Goal: Task Accomplishment & Management: Manage account settings

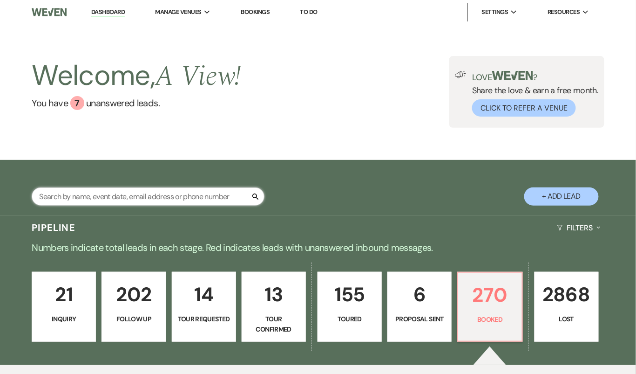
click at [112, 196] on input "text" at bounding box center [148, 196] width 233 height 18
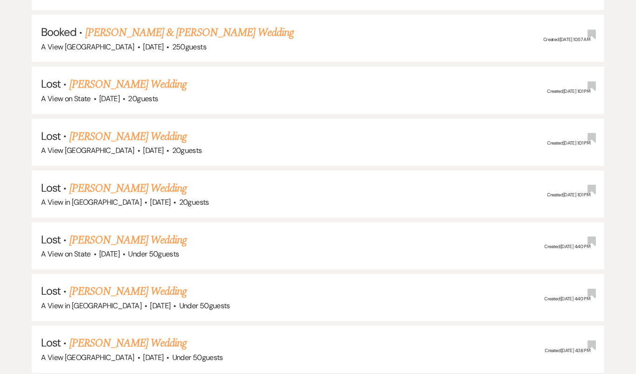
scroll to position [1126, 0]
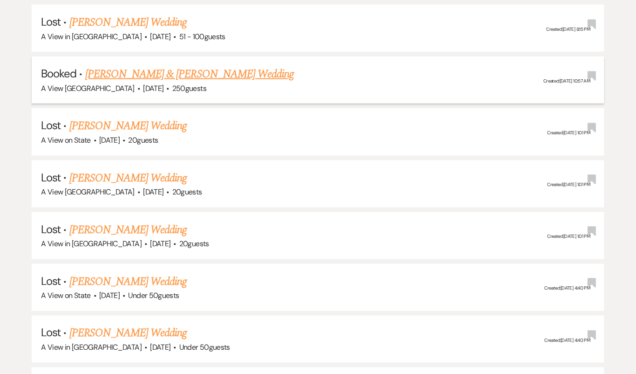
type input "jessica lebl"
click at [222, 56] on li "Booked · Jessica LeBlanc & Christian Graham's Wedding A View West Shores · May …" at bounding box center [318, 79] width 573 height 47
click at [223, 66] on link "Jessica LeBlanc & Christian Graham's Wedding" at bounding box center [189, 74] width 209 height 17
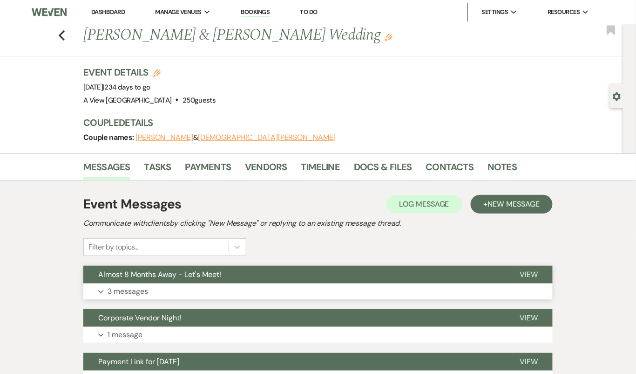
click at [259, 288] on button "Expand 3 messages" at bounding box center [318, 291] width 470 height 16
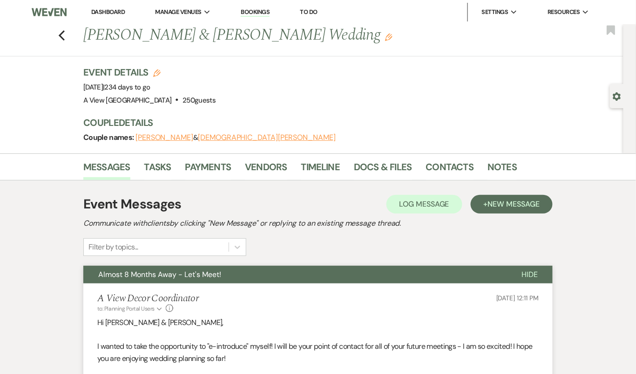
click at [258, 279] on button "Almost 8 Months Away - Let's Meet!" at bounding box center [294, 275] width 423 height 18
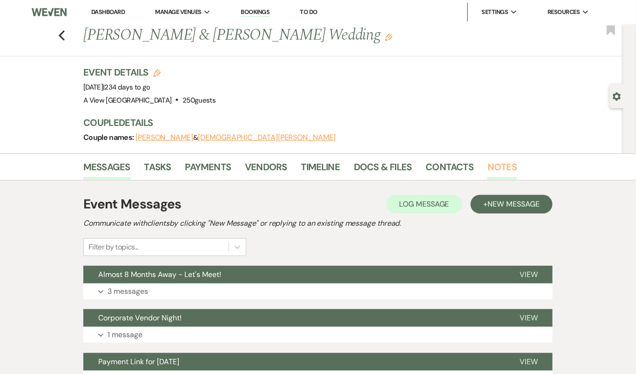
click at [488, 168] on link "Notes" at bounding box center [502, 169] width 29 height 20
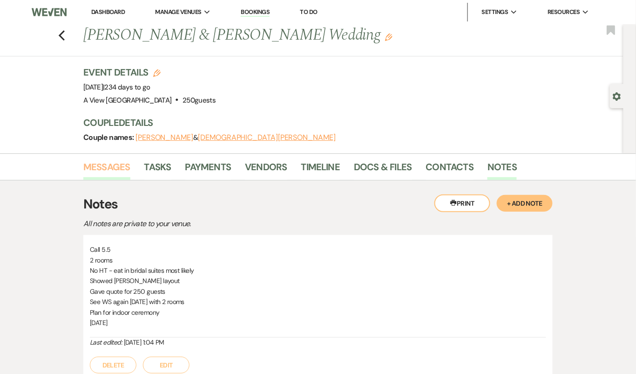
click at [98, 163] on link "Messages" at bounding box center [106, 169] width 47 height 20
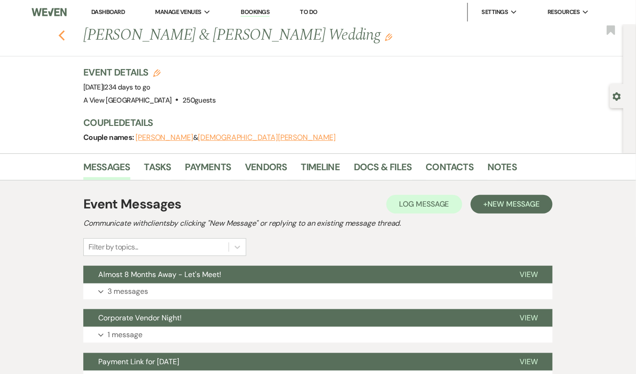
click at [62, 35] on icon "Previous" at bounding box center [61, 35] width 7 height 11
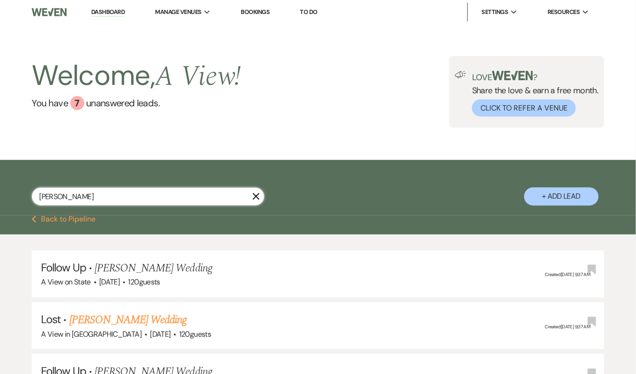
click at [163, 197] on input "jessica lebl" at bounding box center [148, 196] width 233 height 18
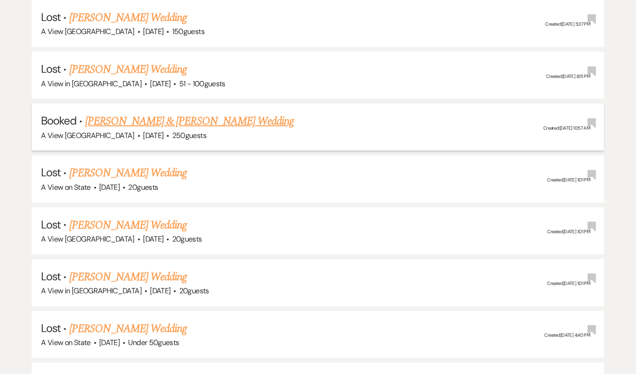
type input "jessica leblanc"
click at [247, 114] on link "Jessica LeBlanc & Christian Graham's Wedding" at bounding box center [189, 121] width 209 height 17
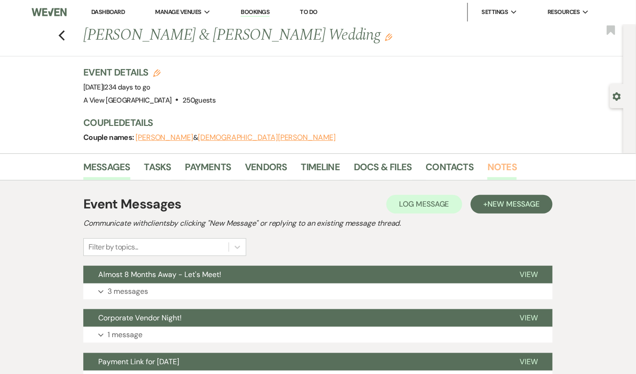
click at [496, 163] on link "Notes" at bounding box center [502, 169] width 29 height 20
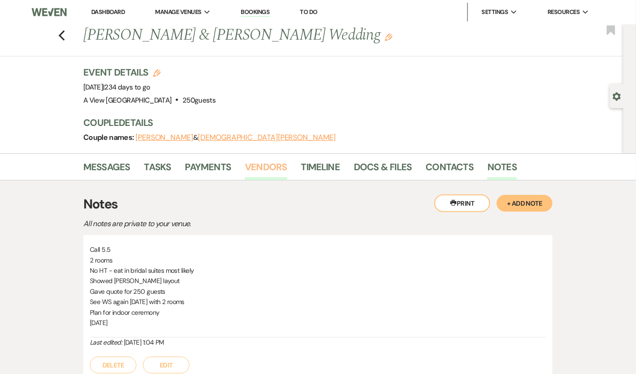
click at [260, 165] on link "Vendors" at bounding box center [266, 169] width 42 height 20
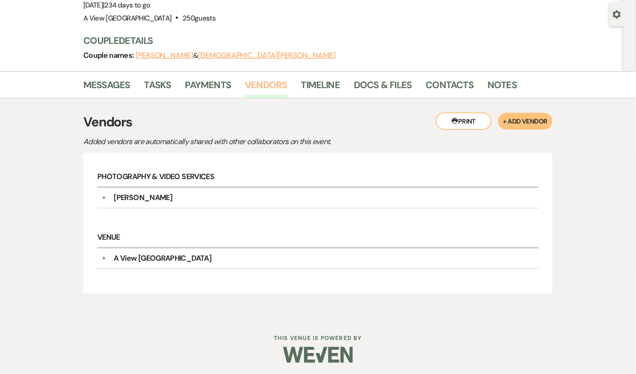
scroll to position [82, 0]
click at [253, 194] on div "Emilee Lindley" at bounding box center [321, 197] width 428 height 11
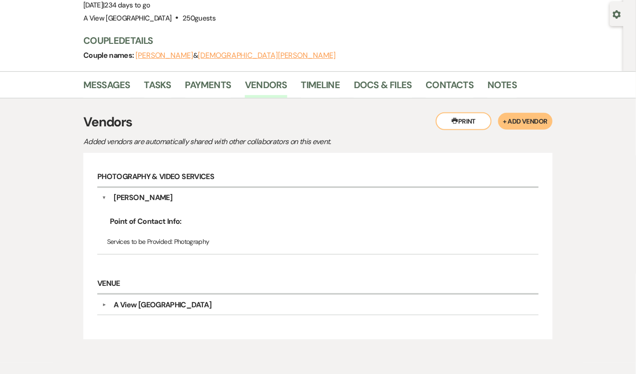
click at [253, 194] on div "Emilee Lindley" at bounding box center [321, 197] width 428 height 11
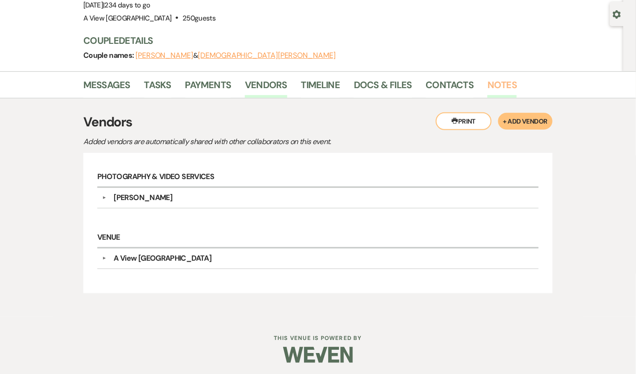
click at [501, 81] on link "Notes" at bounding box center [502, 87] width 29 height 20
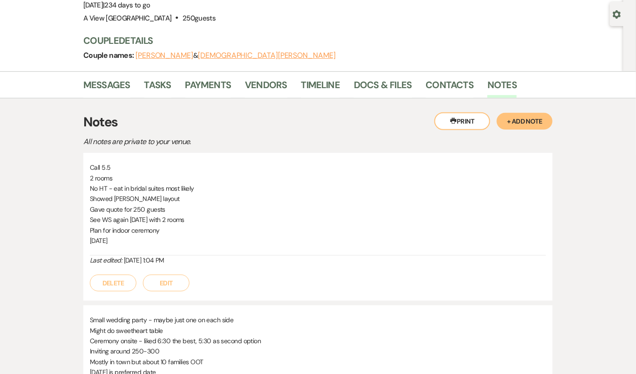
click at [532, 116] on button "+ Add Note" at bounding box center [525, 121] width 56 height 17
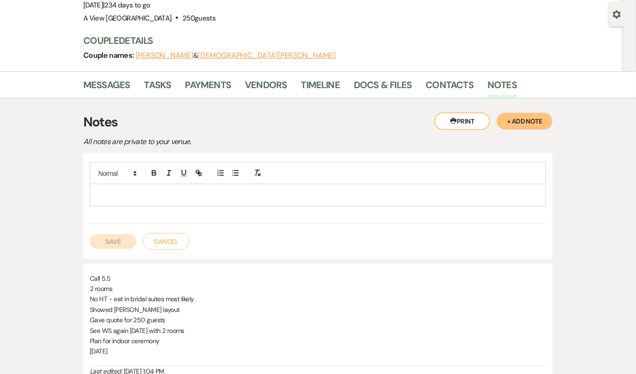
click at [208, 190] on p at bounding box center [318, 195] width 442 height 10
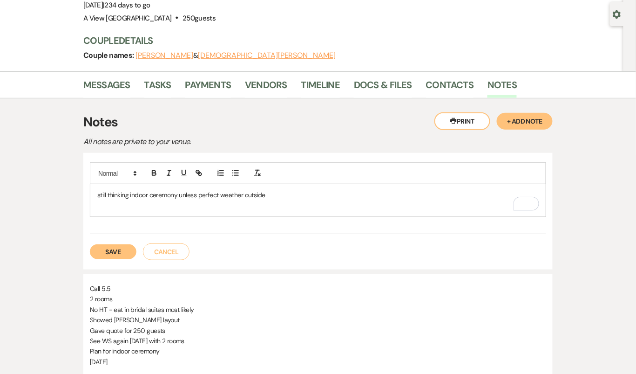
click at [96, 195] on div "still thinking indoor ceremony unless perfect weather outside" at bounding box center [318, 200] width 456 height 32
click at [233, 170] on icon "button" at bounding box center [236, 173] width 8 height 8
click at [130, 202] on p "To enrich screen reader interactions, please activate Accessibility in Grammarl…" at bounding box center [318, 205] width 442 height 10
click at [237, 173] on icon "button" at bounding box center [236, 173] width 8 height 8
click at [118, 207] on li "no dollar dnce, not as traditional" at bounding box center [323, 205] width 432 height 10
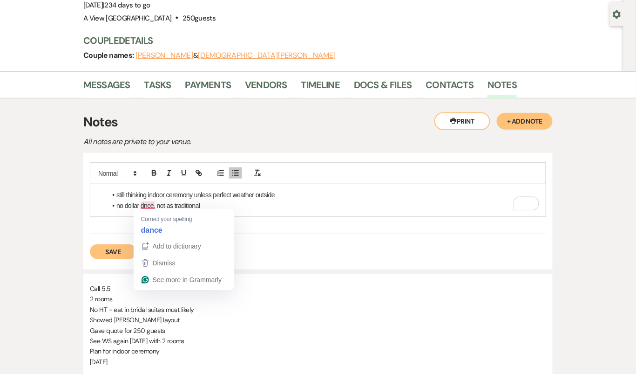
click at [146, 204] on li "no dollar dnce, not as traditional" at bounding box center [323, 205] width 432 height 10
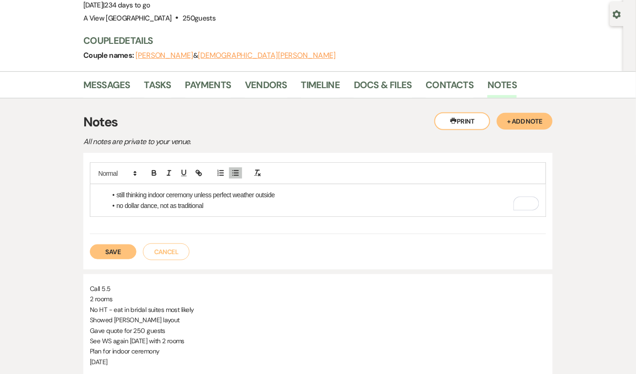
click at [215, 204] on li "no dollar dance, not as traditional" at bounding box center [323, 205] width 432 height 10
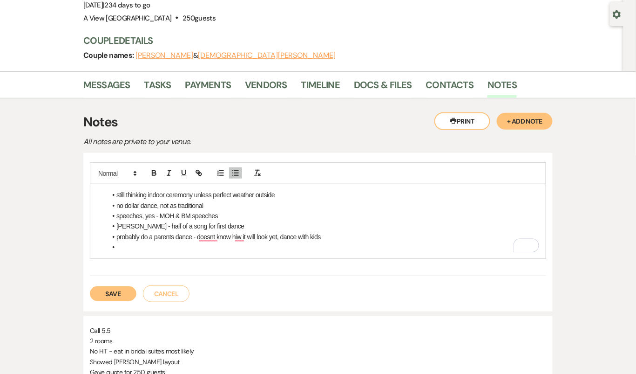
click at [118, 238] on li "probably do a parents dance - doesnt know hiw it will look yet, dance with kids" at bounding box center [323, 237] width 432 height 10
click at [241, 235] on li "Probably do a parents dance - doesn't know hiw it will look yet, dance with kids" at bounding box center [323, 237] width 432 height 10
click at [243, 234] on li "Probably do a parents dance - doesn't know hiw it will look yet, dance with kids" at bounding box center [323, 237] width 432 height 10
click at [221, 247] on li "To enrich screen reader interactions, please activate Accessibility in Grammarl…" at bounding box center [323, 247] width 432 height 10
click at [126, 246] on li "small amount of minors (thinking 8)" at bounding box center [323, 247] width 432 height 10
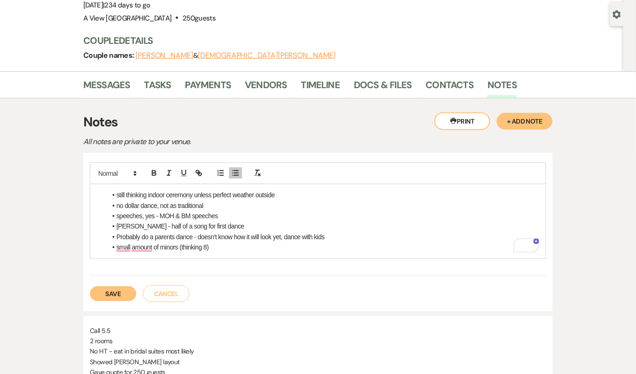
click at [130, 247] on li "small amount of minors (thinking 8)" at bounding box center [323, 247] width 432 height 10
click at [125, 246] on li "small amount of minors (thinking 8)" at bounding box center [323, 247] width 432 height 10
click at [128, 247] on li "small amount of minors (thinking 8)" at bounding box center [323, 247] width 432 height 10
click at [123, 247] on li "small amount of minors (thinking 8)" at bounding box center [323, 247] width 432 height 10
click at [126, 243] on li "small amount of minors (thinking 8)" at bounding box center [323, 247] width 432 height 10
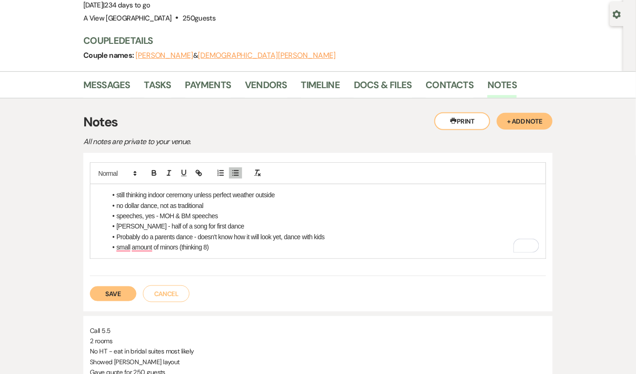
click at [247, 246] on li "small amount of minors (thinking 8)" at bounding box center [323, 247] width 432 height 10
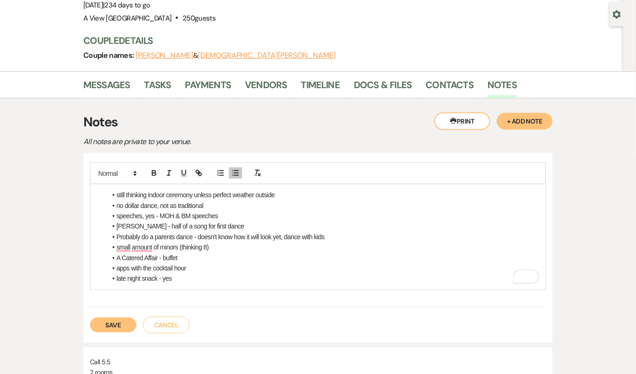
click at [116, 267] on li "apps with the cocktail hour" at bounding box center [323, 268] width 432 height 10
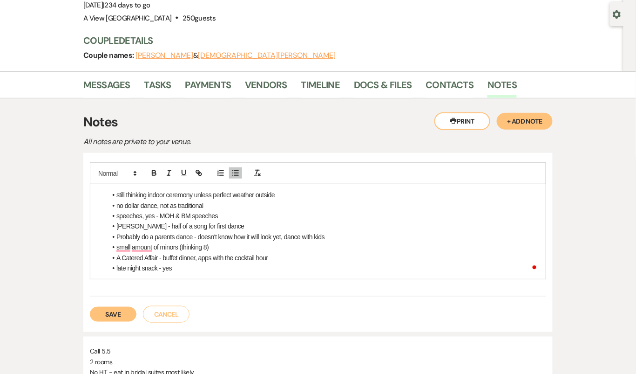
click at [181, 266] on li "late night snack - yes" at bounding box center [323, 268] width 432 height 10
click at [125, 247] on li "small amount of minors (thinking 8)" at bounding box center [323, 247] width 432 height 10
click at [179, 269] on li "late night snack - yes" at bounding box center [323, 268] width 432 height 10
click at [118, 325] on button "Save" at bounding box center [113, 324] width 47 height 15
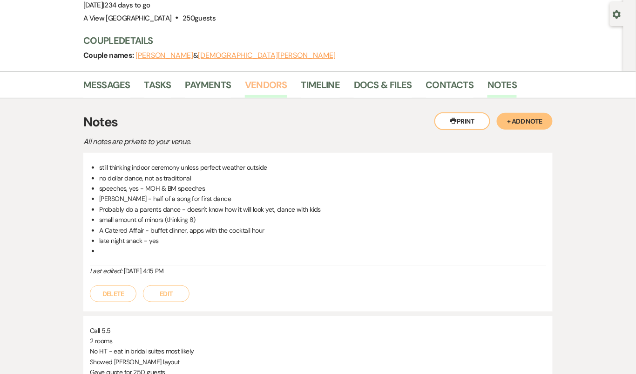
click at [257, 90] on link "Vendors" at bounding box center [266, 87] width 42 height 20
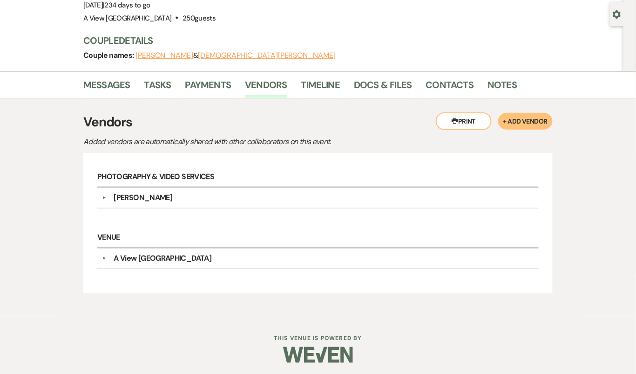
click at [241, 195] on div "Emilee Lindley" at bounding box center [321, 197] width 428 height 11
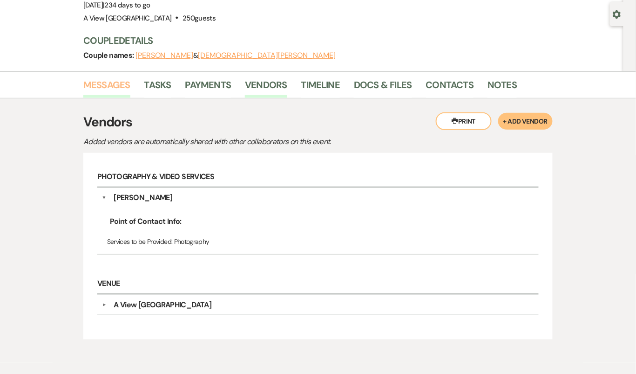
click at [96, 78] on link "Messages" at bounding box center [106, 87] width 47 height 20
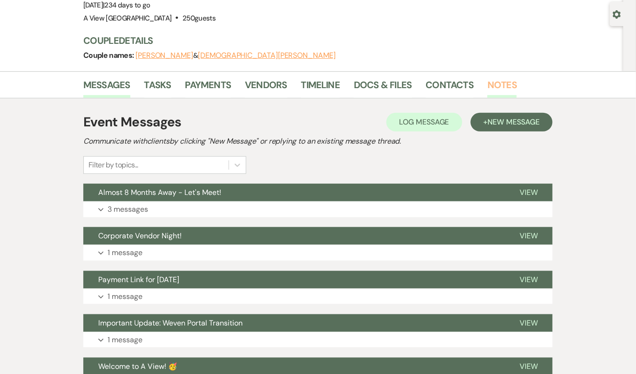
click at [499, 88] on link "Notes" at bounding box center [502, 87] width 29 height 20
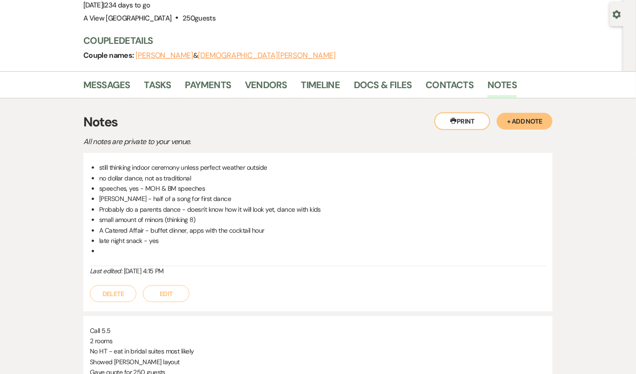
click at [176, 291] on button "Edit" at bounding box center [166, 293] width 47 height 17
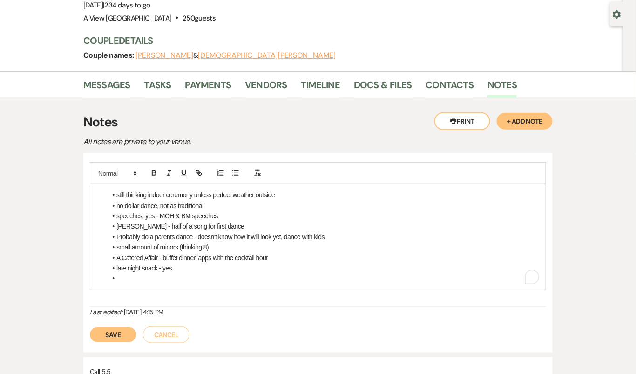
click at [173, 276] on li "To enrich screen reader interactions, please activate Accessibility in Grammarl…" at bounding box center [323, 278] width 432 height 10
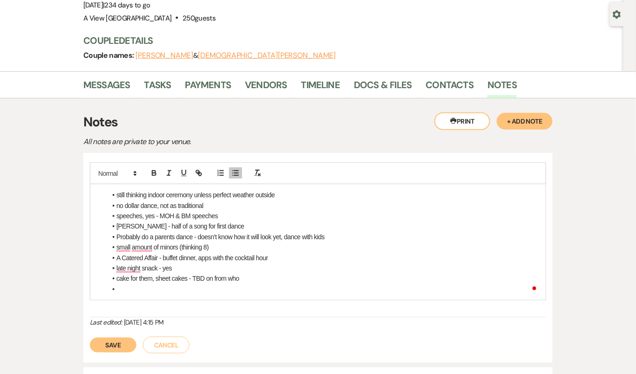
click at [116, 265] on span "To enrich screen reader interactions, please activate Accessibility in Grammarl…" at bounding box center [116, 268] width 0 height 10
click at [139, 265] on li "late night snack - yes" at bounding box center [323, 268] width 432 height 10
click at [133, 286] on li "To enrich screen reader interactions, please activate Accessibility in Grammarl…" at bounding box center [323, 289] width 432 height 10
click at [95, 287] on div "still thinking indoor ceremony unless perfect weather outside no dollar dance, …" at bounding box center [318, 242] width 456 height 116
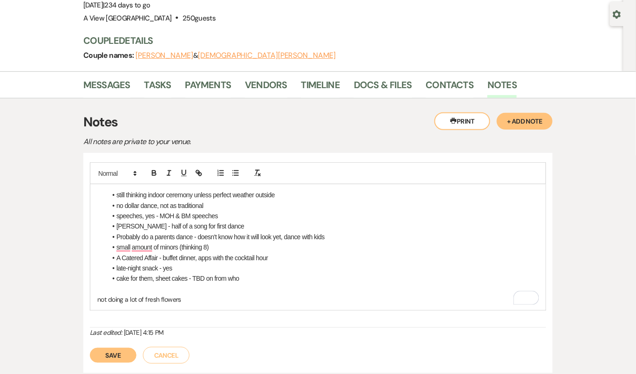
click at [205, 298] on p "not doing a lot of fresh flowers" at bounding box center [318, 299] width 442 height 10
click at [272, 273] on li "cake for them, sheet cakes - TBD on from who" at bounding box center [323, 278] width 432 height 10
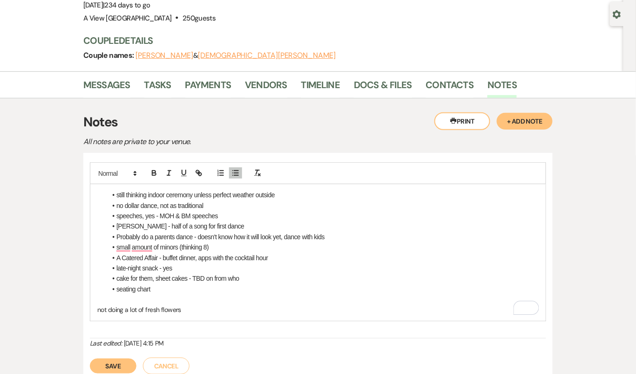
click at [132, 297] on p "To enrich screen reader interactions, please activate Accessibility in Grammarl…" at bounding box center [318, 299] width 442 height 10
click at [176, 284] on li "seating chart" at bounding box center [323, 289] width 432 height 10
click at [137, 309] on p "To enrich screen reader interactions, please activate Accessibility in Grammarl…" at bounding box center [318, 309] width 442 height 10
click at [136, 327] on p "To enrich screen reader interactions, please activate Accessibility in Grammarl…" at bounding box center [318, 330] width 442 height 10
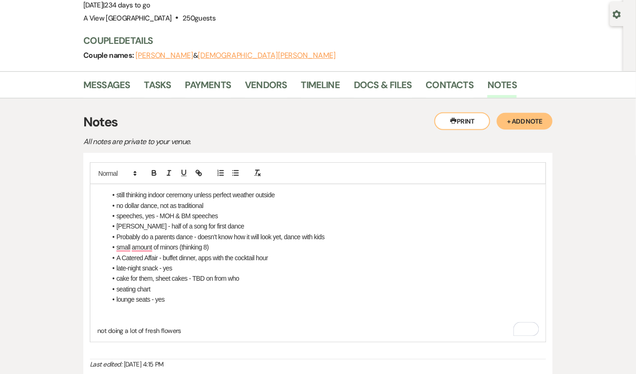
click at [152, 307] on p "To enrich screen reader interactions, please activate Accessibility in Grammarl…" at bounding box center [318, 309] width 442 height 10
click at [137, 315] on li "To enrich screen reader interactions, please activate Accessibility in Grammarl…" at bounding box center [323, 320] width 432 height 10
click at [179, 308] on li "chandelier with draping, nothing in the ceremony" at bounding box center [323, 309] width 432 height 10
click at [283, 305] on li "chandelier with draping in main room, nothing in the ceremony" at bounding box center [323, 309] width 432 height 10
click at [264, 290] on li "seating chart" at bounding box center [323, 289] width 432 height 10
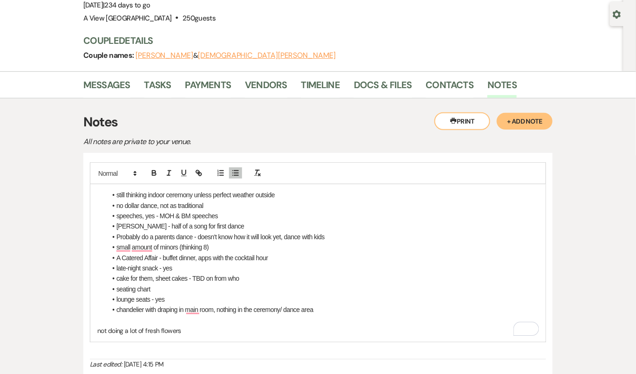
click at [180, 290] on li "seating chart" at bounding box center [323, 289] width 432 height 10
click at [183, 301] on li "lounge seats - yes" at bounding box center [323, 299] width 432 height 10
click at [297, 309] on li "chandelier with draping in main room, nothing in the ceremony/ dance area" at bounding box center [323, 309] width 432 height 10
click at [360, 309] on li "chandelier with draping in main room, nothing in the ceremony/ dance area" at bounding box center [323, 309] width 432 height 10
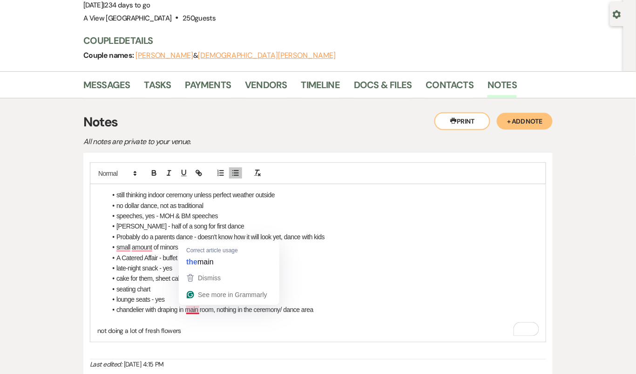
click at [338, 301] on li "lounge seats - yes" at bounding box center [323, 299] width 432 height 10
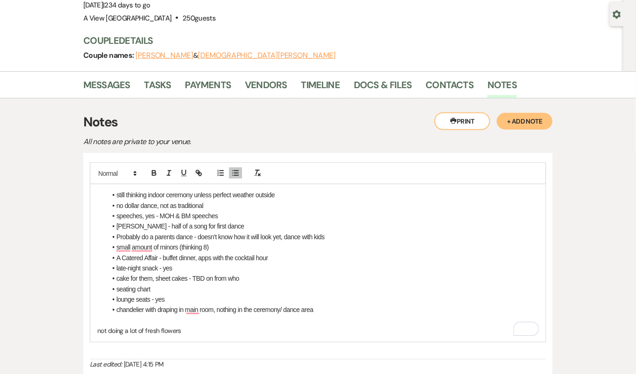
click at [345, 307] on li "chandelier with draping in main room, nothing in the ceremony/ dance area" at bounding box center [323, 309] width 432 height 10
click at [154, 329] on li "To enrich screen reader interactions, please activate Accessibility in Grammarl…" at bounding box center [323, 330] width 432 height 10
click at [240, 327] on li "after ceremony go downstairs and eat" at bounding box center [323, 330] width 432 height 10
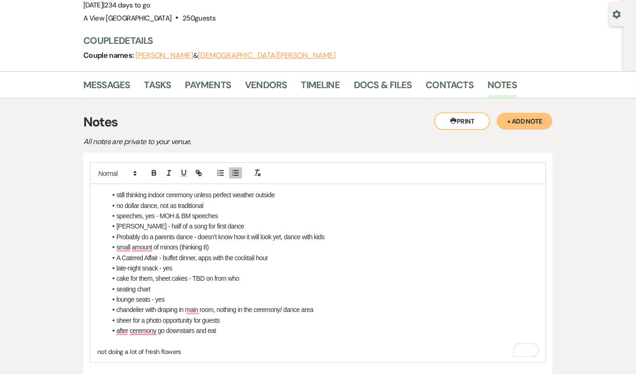
click at [232, 330] on li "after ceremony go downstairs and eat" at bounding box center [323, 330] width 432 height 10
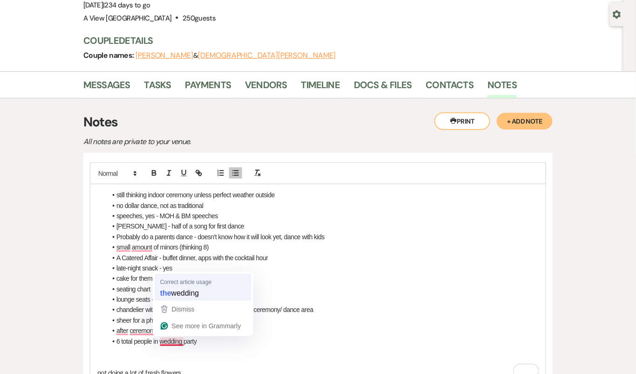
click at [185, 286] on li "seating chart" at bounding box center [323, 289] width 432 height 10
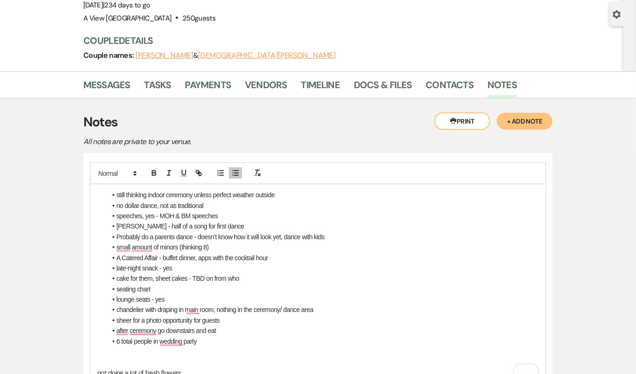
click at [151, 347] on p "To enrich screen reader interactions, please activate Accessibility in Grammarl…" at bounding box center [318, 351] width 442 height 10
click at [122, 329] on li "after ceremony go downstairs and eat" at bounding box center [323, 330] width 432 height 10
click at [215, 337] on li "6 total people in wedding party" at bounding box center [323, 341] width 432 height 10
click at [212, 342] on li "6 total people in the wedding party" at bounding box center [323, 341] width 432 height 10
click at [296, 336] on li "6 total people in the wedding party - 3 of them underage" at bounding box center [323, 341] width 432 height 10
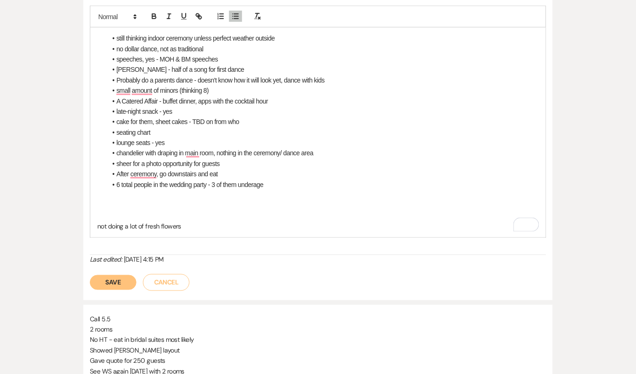
scroll to position [238, 0]
click at [104, 278] on button "Save" at bounding box center [113, 283] width 47 height 15
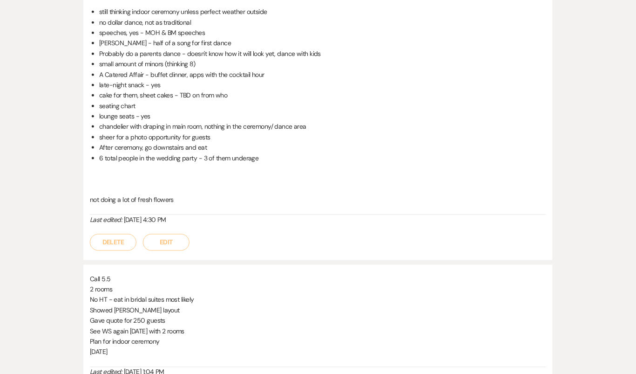
scroll to position [0, 0]
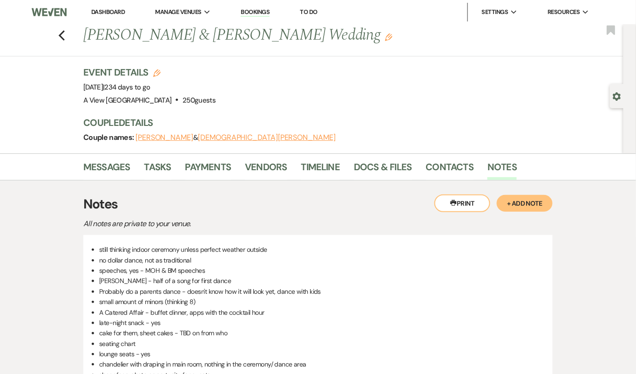
click at [67, 33] on div "Previous Jessica LeBlanc & Christian Graham's Wedding Edit Bookmark" at bounding box center [309, 40] width 628 height 32
click at [62, 33] on use "button" at bounding box center [62, 35] width 6 height 10
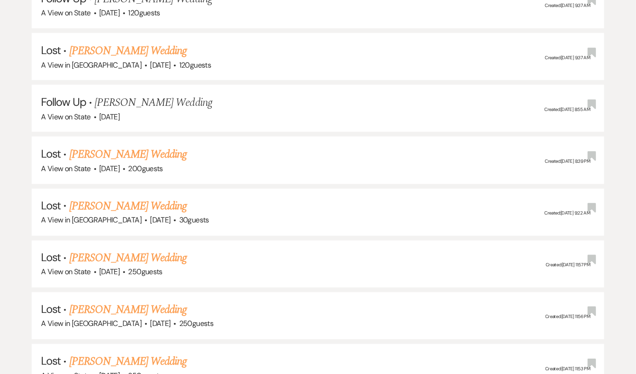
scroll to position [20, 0]
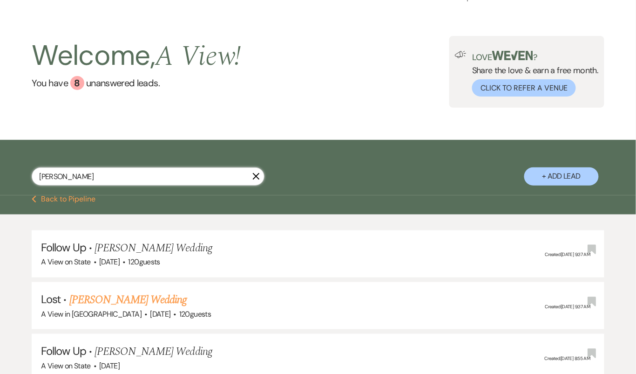
click at [132, 172] on input "jessica leblanc" at bounding box center [148, 176] width 233 height 18
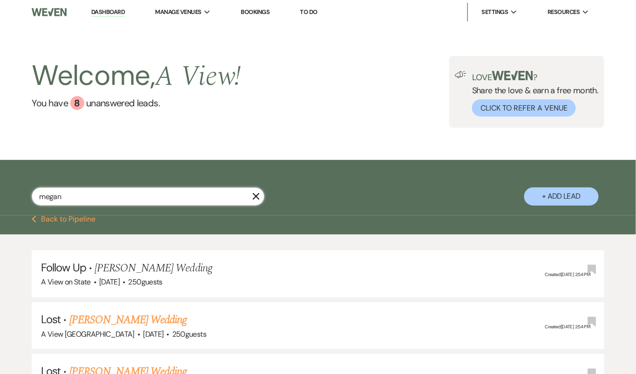
click at [74, 196] on input "megan" at bounding box center [148, 196] width 233 height 18
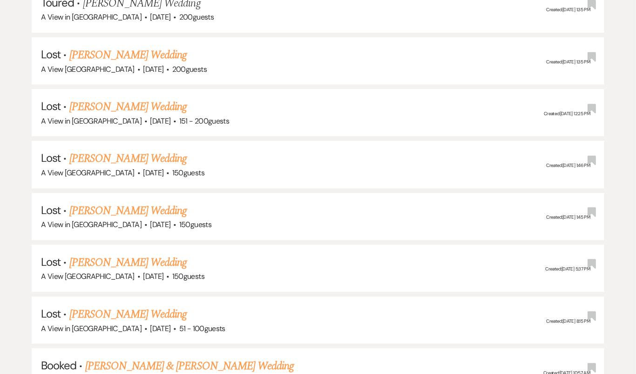
scroll to position [943, 0]
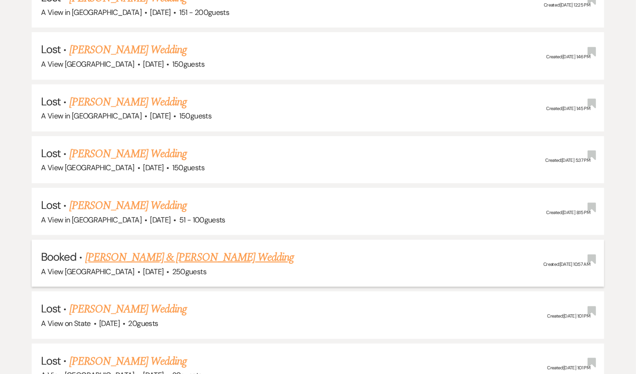
type input "jessica leblanc"
click at [173, 266] on span "250 guests" at bounding box center [189, 271] width 34 height 10
click at [173, 249] on link "Jessica LeBlanc & Christian Graham's Wedding" at bounding box center [189, 257] width 209 height 17
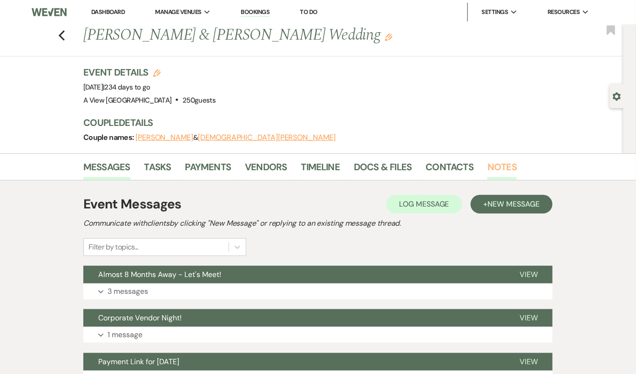
click at [492, 171] on link "Notes" at bounding box center [502, 169] width 29 height 20
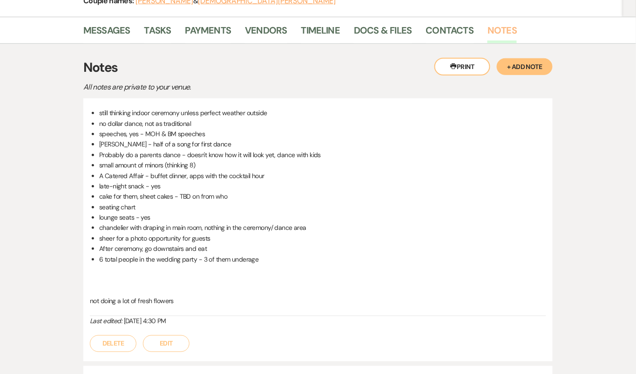
scroll to position [136, 0]
click at [176, 337] on button "Edit" at bounding box center [166, 344] width 47 height 17
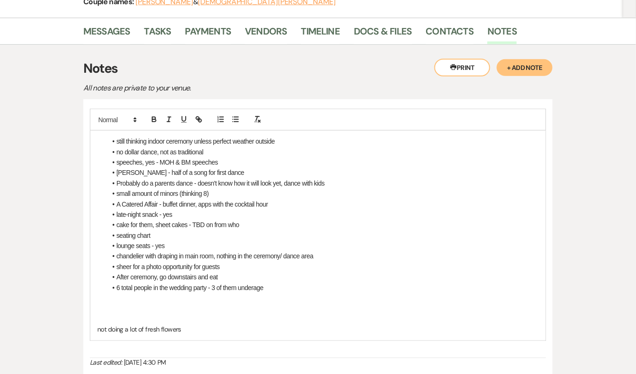
click at [292, 288] on li "6 total people in the wedding party - 3 of them underage" at bounding box center [323, 287] width 432 height 10
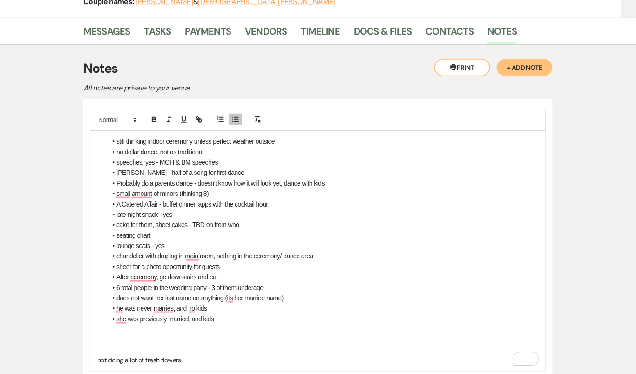
click at [204, 317] on li "she was previously married, and kids" at bounding box center [323, 319] width 432 height 10
click at [189, 346] on p "To enrich screen reader interactions, please activate Accessibility in Grammarl…" at bounding box center [318, 350] width 442 height 10
click at [239, 331] on p "To enrich screen reader interactions, please activate Accessibility in Grammarl…" at bounding box center [318, 329] width 442 height 10
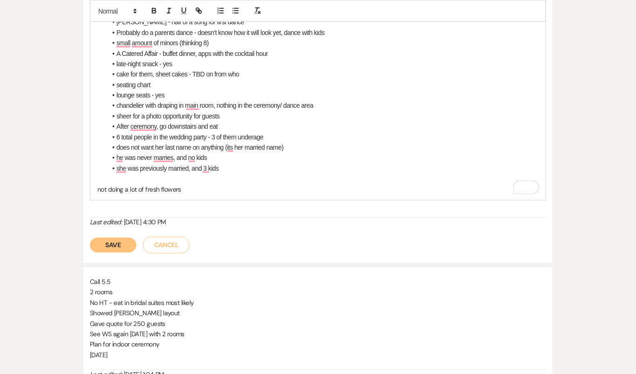
scroll to position [286, 0]
click at [107, 246] on button "Save" at bounding box center [113, 245] width 47 height 15
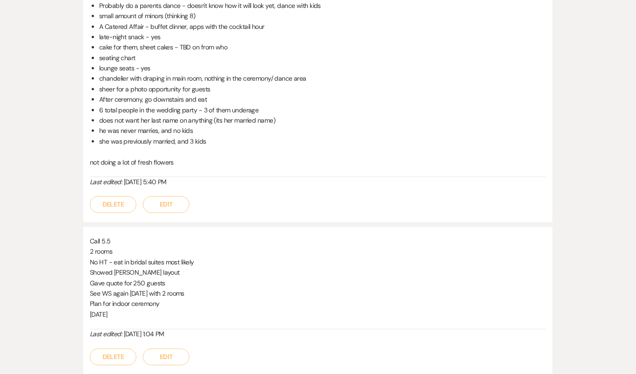
scroll to position [0, 0]
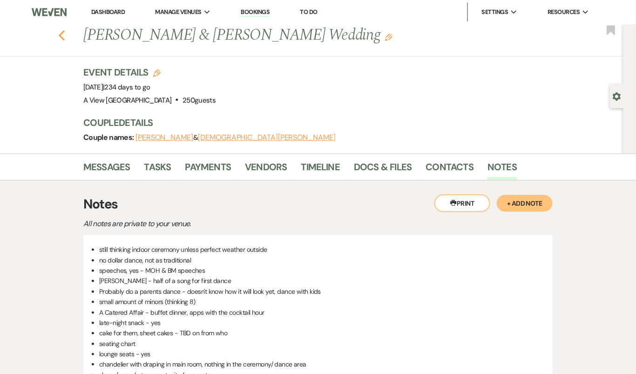
click at [61, 37] on use "button" at bounding box center [62, 35] width 6 height 10
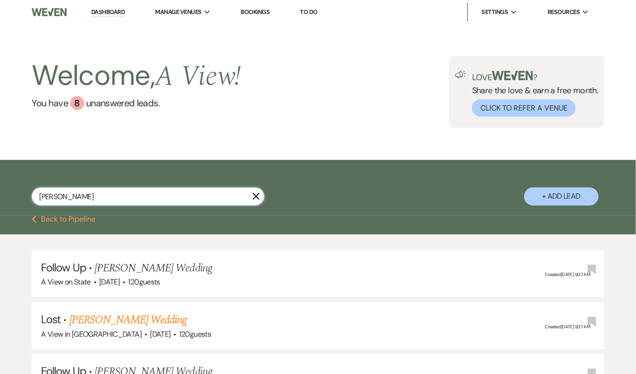
click at [105, 198] on input "jessica leblanc" at bounding box center [148, 196] width 233 height 18
drag, startPoint x: 107, startPoint y: 196, endPoint x: 46, endPoint y: 201, distance: 60.8
click at [46, 202] on input "jessica leblanc" at bounding box center [148, 196] width 233 height 18
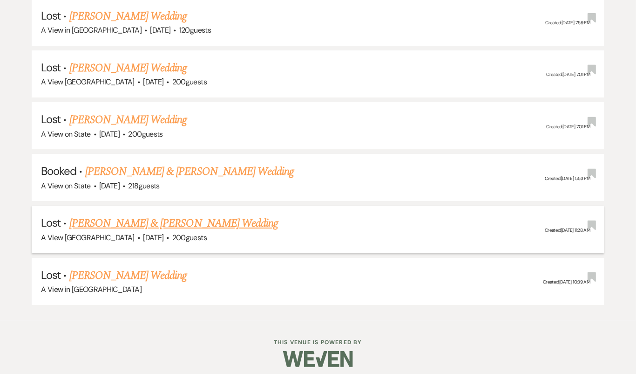
scroll to position [452, 0]
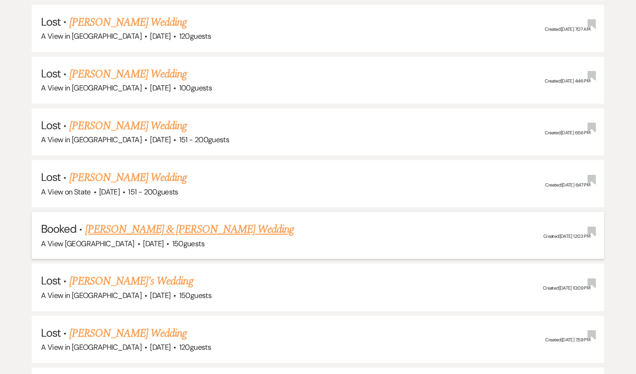
type input "jenna"
click at [180, 223] on link "Jenna Carrell & Dylan Kohler's Wedding" at bounding box center [189, 229] width 209 height 17
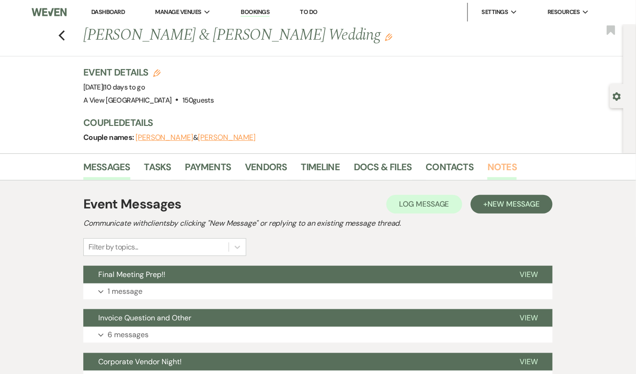
click at [496, 172] on link "Notes" at bounding box center [502, 169] width 29 height 20
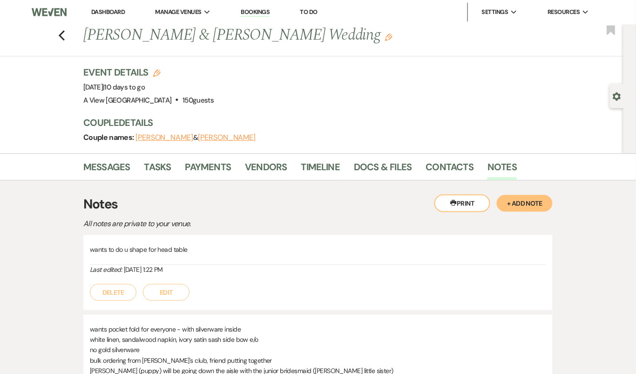
click at [529, 207] on button "+ Add Note" at bounding box center [525, 203] width 56 height 17
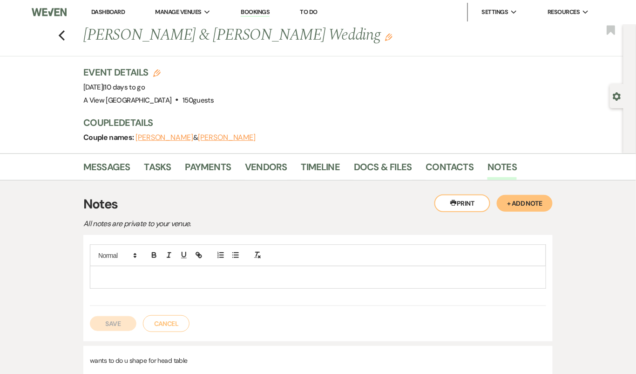
click at [178, 325] on button "Cancel" at bounding box center [166, 323] width 47 height 17
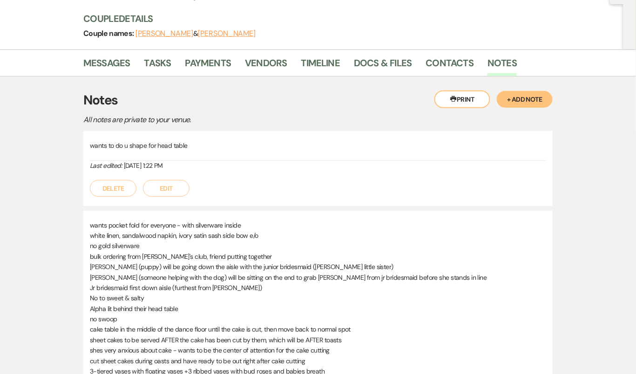
scroll to position [103, 0]
click at [536, 107] on h3 "Notes" at bounding box center [318, 101] width 470 height 20
click at [529, 96] on button "+ Add Note" at bounding box center [525, 99] width 56 height 17
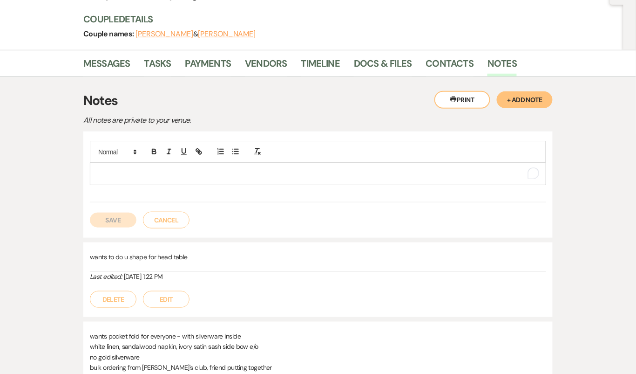
click at [241, 176] on p "To enrich screen reader interactions, please activate Accessibility in Grammarl…" at bounding box center [318, 173] width 442 height 10
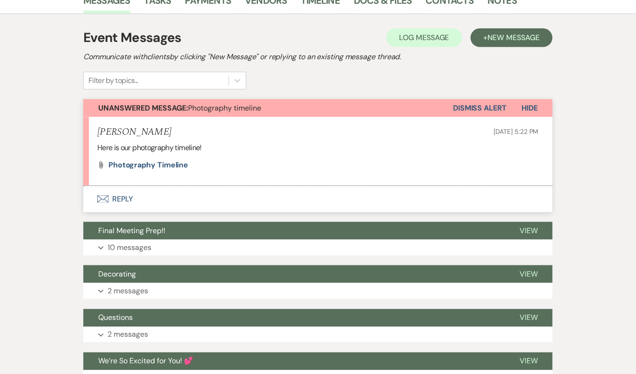
scroll to position [225, 0]
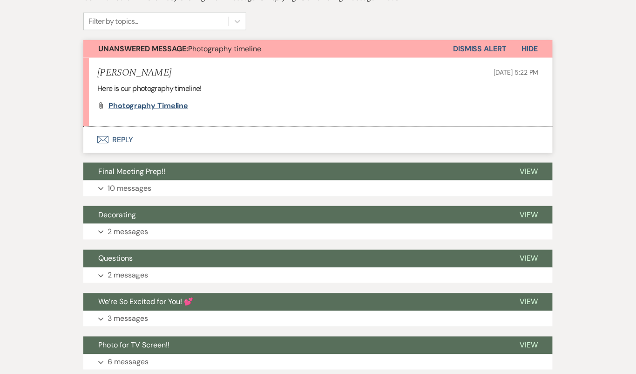
click at [151, 108] on span "Photography timeline" at bounding box center [149, 106] width 80 height 10
click at [184, 181] on button "Expand 10 messages" at bounding box center [318, 188] width 470 height 16
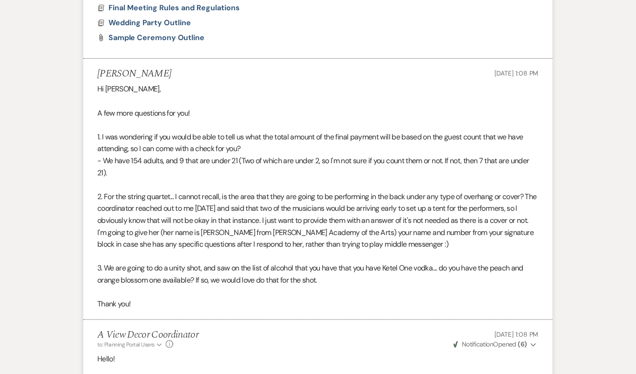
scroll to position [866, 0]
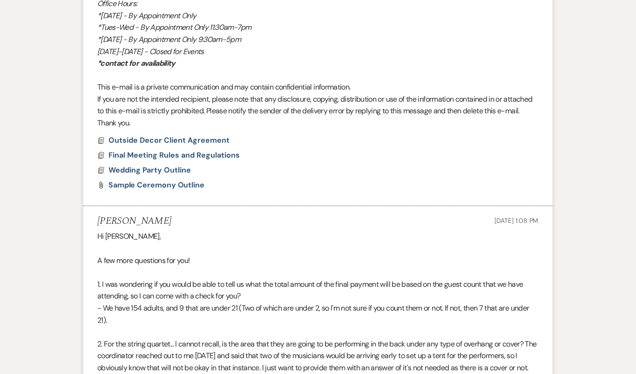
click at [175, 136] on span "Outside Decor Client Agreement" at bounding box center [169, 140] width 121 height 10
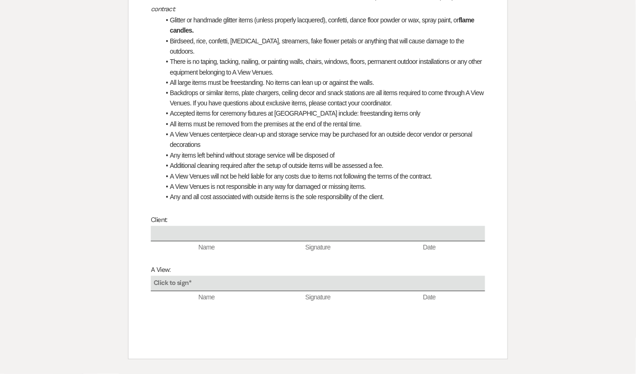
scroll to position [0, 0]
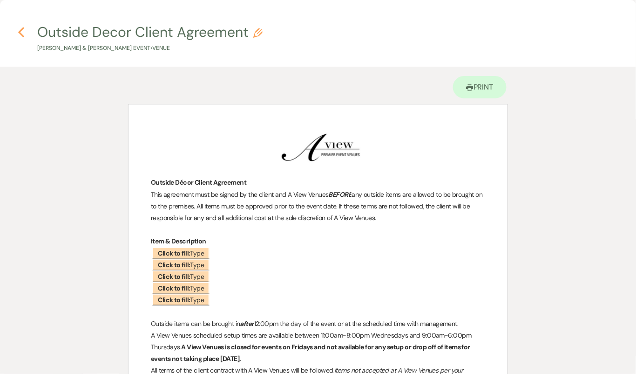
click at [21, 29] on icon "Previous" at bounding box center [21, 32] width 7 height 11
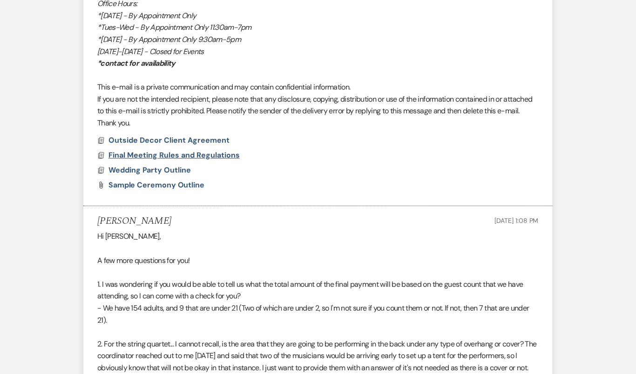
click at [167, 155] on span "Final Meeting Rules and Regulations" at bounding box center [174, 155] width 131 height 10
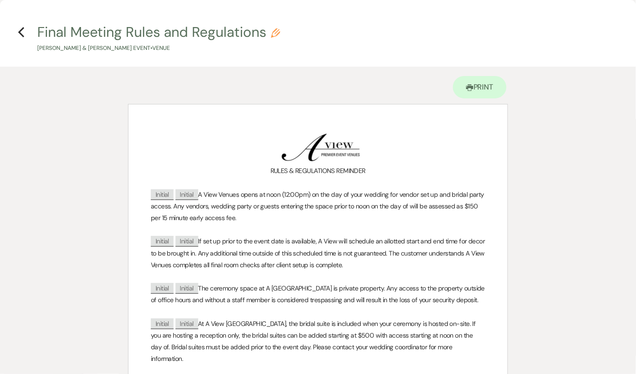
click at [17, 22] on h4 "Previous Final Meeting Rules and Regulations Pencil [PERSON_NAME] & [PERSON_NAM…" at bounding box center [318, 37] width 636 height 30
click at [21, 32] on icon "Previous" at bounding box center [21, 32] width 7 height 11
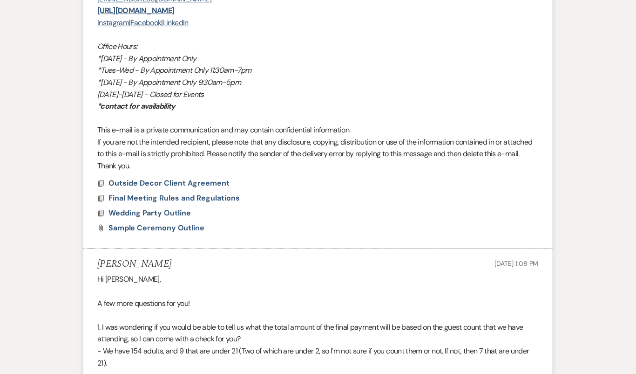
scroll to position [823, 0]
click at [168, 215] on span "Wedding Party Outline" at bounding box center [150, 213] width 82 height 10
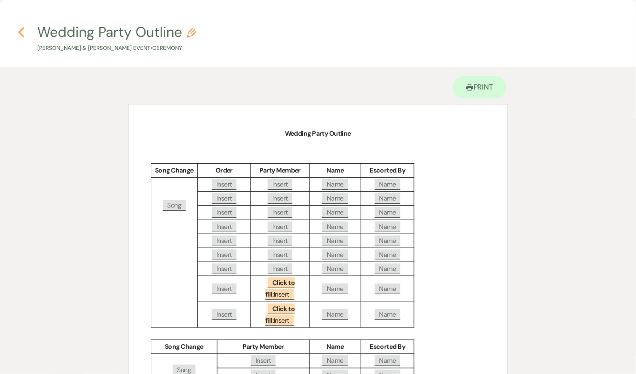
click at [22, 28] on icon "Previous" at bounding box center [21, 32] width 7 height 11
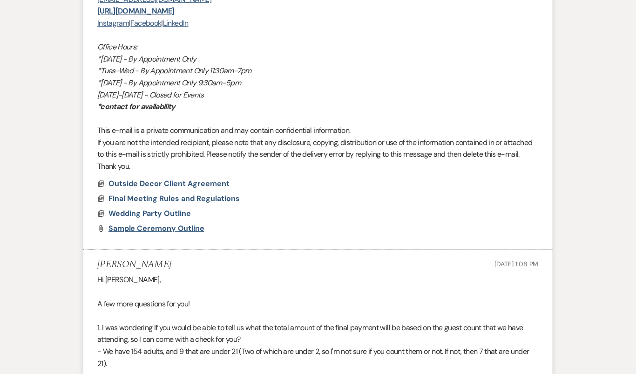
click at [162, 228] on span "Sample Ceremony Outline" at bounding box center [157, 228] width 96 height 10
click at [157, 208] on span "Wedding Party Outline" at bounding box center [150, 213] width 82 height 10
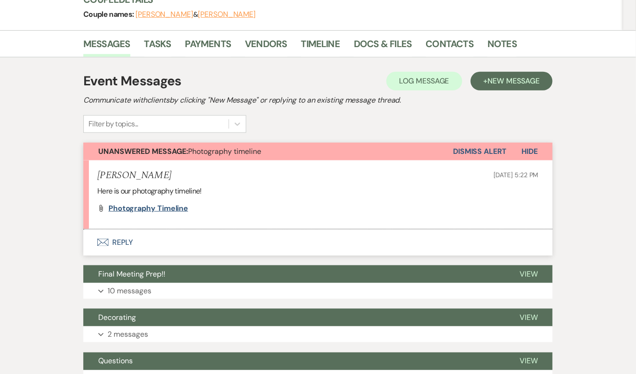
click at [177, 206] on span "Photography timeline" at bounding box center [149, 208] width 80 height 10
click at [481, 149] on button "Dismiss Alert" at bounding box center [480, 152] width 54 height 18
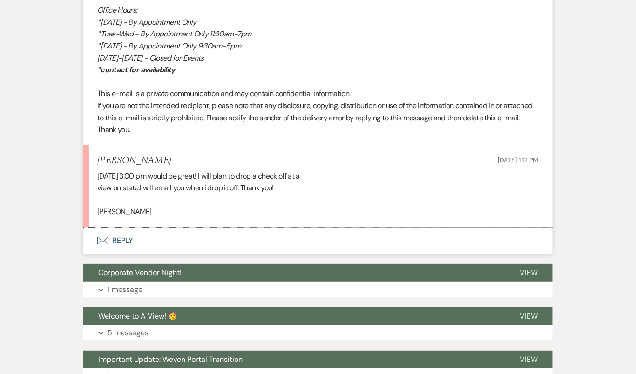
scroll to position [2719, 0]
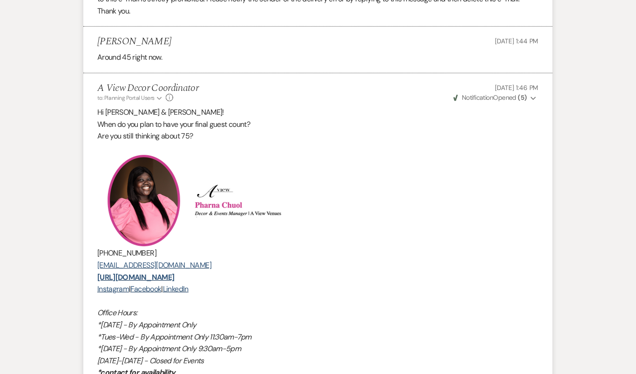
scroll to position [804, 0]
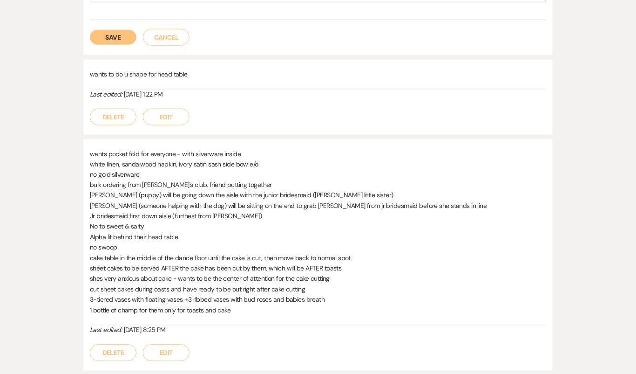
scroll to position [309, 0]
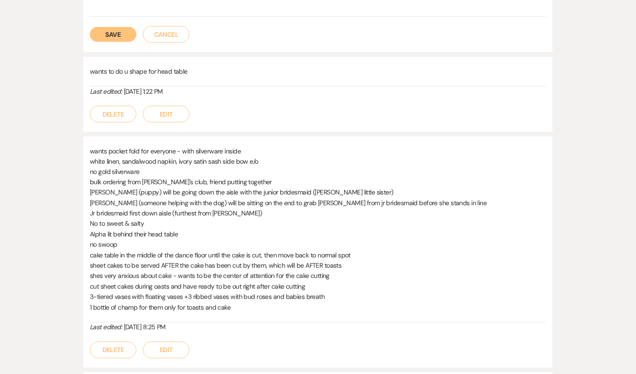
click at [302, 200] on p "Jenna (someone helping with the dog) will be sitting on the end to grab Stanley…" at bounding box center [318, 203] width 457 height 10
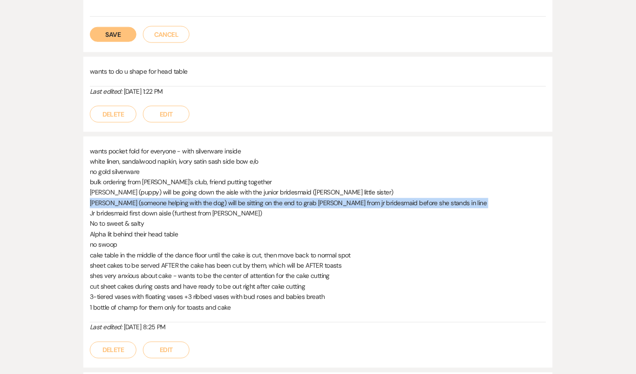
click at [302, 200] on p "Jenna (someone helping with the dog) will be sitting on the end to grab Stanley…" at bounding box center [318, 203] width 457 height 10
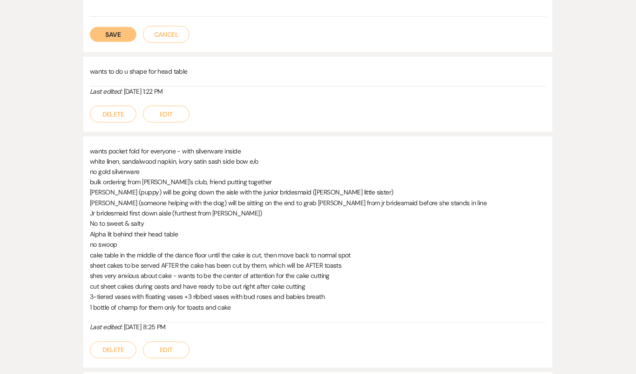
click at [297, 218] on p "No to sweet & salty" at bounding box center [318, 223] width 457 height 10
click at [248, 76] on div "wants to do u shape for head table" at bounding box center [318, 76] width 457 height 20
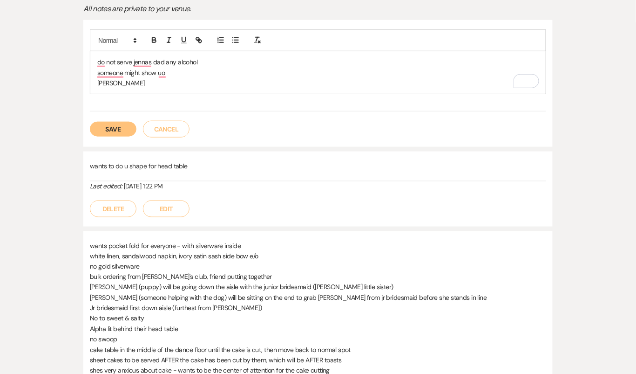
scroll to position [214, 0]
click at [174, 84] on p "jenna" at bounding box center [318, 83] width 442 height 10
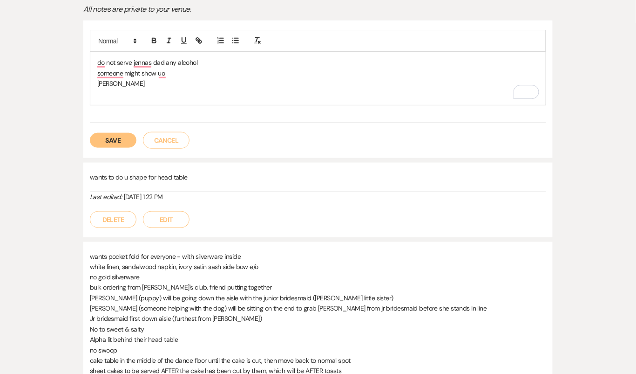
click at [103, 101] on div "do not serve jennas dad any alcohol someone might show uo jenna" at bounding box center [318, 78] width 456 height 53
click at [108, 92] on p "To enrich screen reader interactions, please activate Accessibility in Grammarl…" at bounding box center [318, 94] width 442 height 10
click at [128, 94] on p "To enrich screen reader interactions, please activate Accessibility in Grammarl…" at bounding box center [318, 94] width 442 height 10
click at [125, 80] on p "jenna" at bounding box center [318, 83] width 442 height 10
click at [119, 93] on p "To enrich screen reader interactions, please activate Accessibility in Grammarl…" at bounding box center [318, 94] width 442 height 10
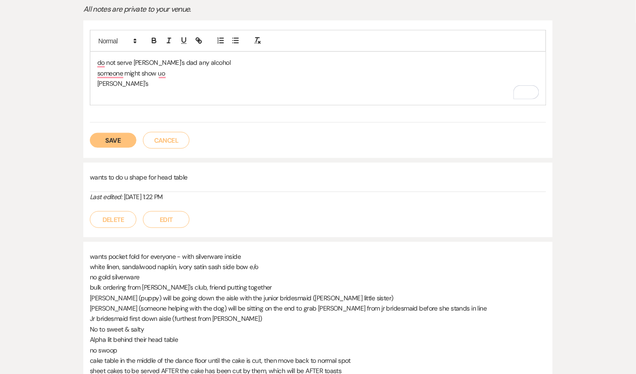
click at [111, 97] on p "To enrich screen reader interactions, please activate Accessibility in Grammarl…" at bounding box center [318, 94] width 442 height 10
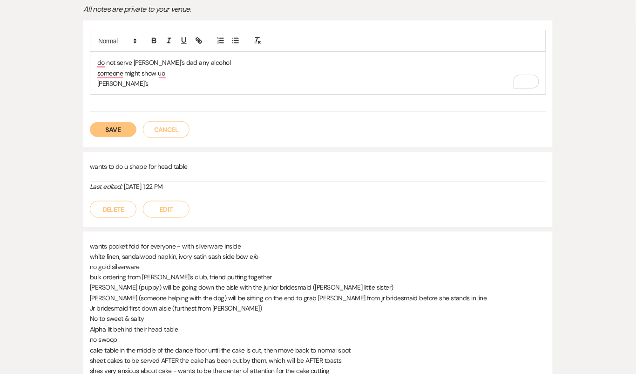
click at [157, 314] on p "No to sweet & salty" at bounding box center [318, 319] width 457 height 10
click at [152, 315] on p "No to sweet & salty" at bounding box center [318, 319] width 457 height 10
click at [138, 334] on p "no swoop" at bounding box center [318, 339] width 457 height 10
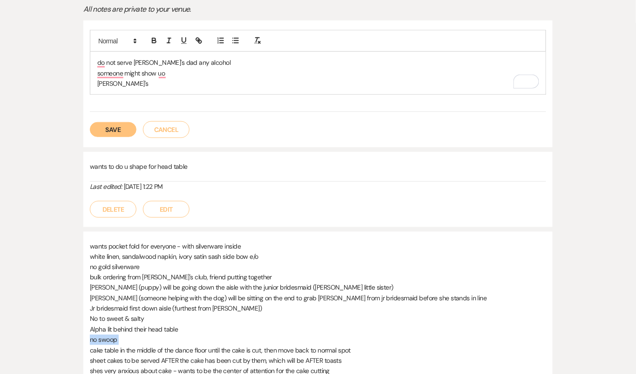
click at [138, 334] on p "no swoop" at bounding box center [318, 339] width 457 height 10
click at [103, 133] on button "Save" at bounding box center [113, 129] width 47 height 15
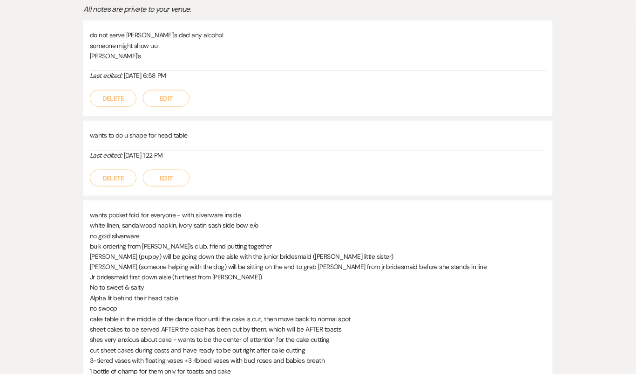
click at [140, 315] on p "cake table in the middle of the dance floor until the cake is cut, then move ba…" at bounding box center [318, 319] width 457 height 10
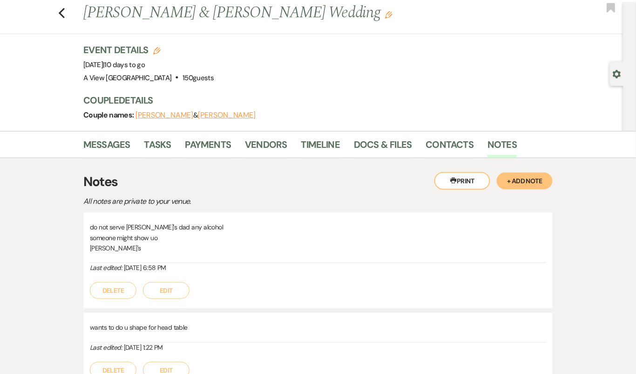
scroll to position [0, 0]
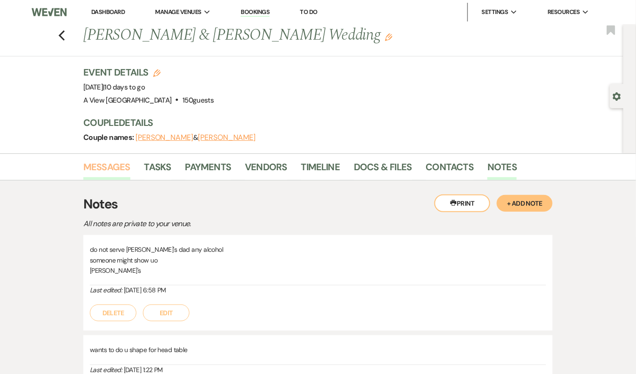
click at [128, 167] on link "Messages" at bounding box center [106, 169] width 47 height 20
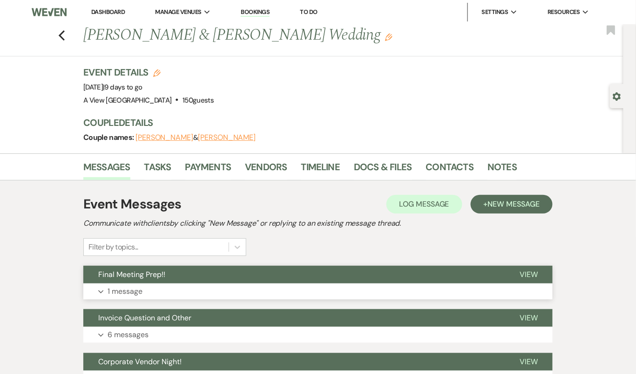
click at [180, 284] on button "Expand 1 message" at bounding box center [318, 291] width 470 height 16
